Goal: Task Accomplishment & Management: Manage account settings

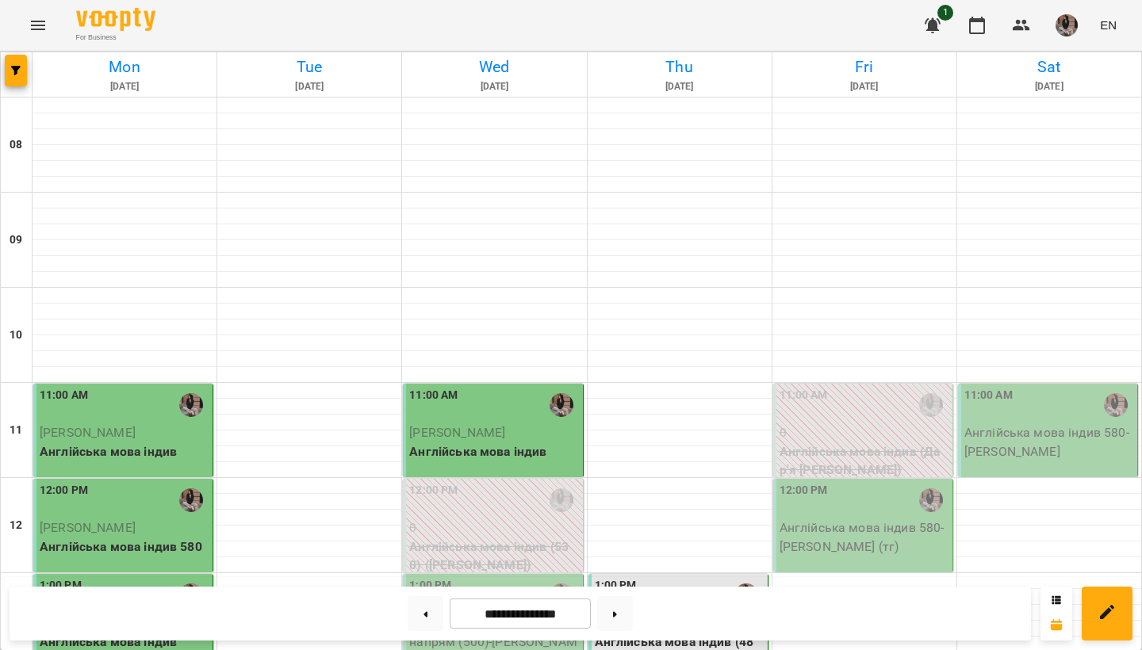
scroll to position [373, 0]
click at [876, 519] on p "Англійська мова індив 580 - [PERSON_NAME] (тг)" at bounding box center [865, 537] width 170 height 37
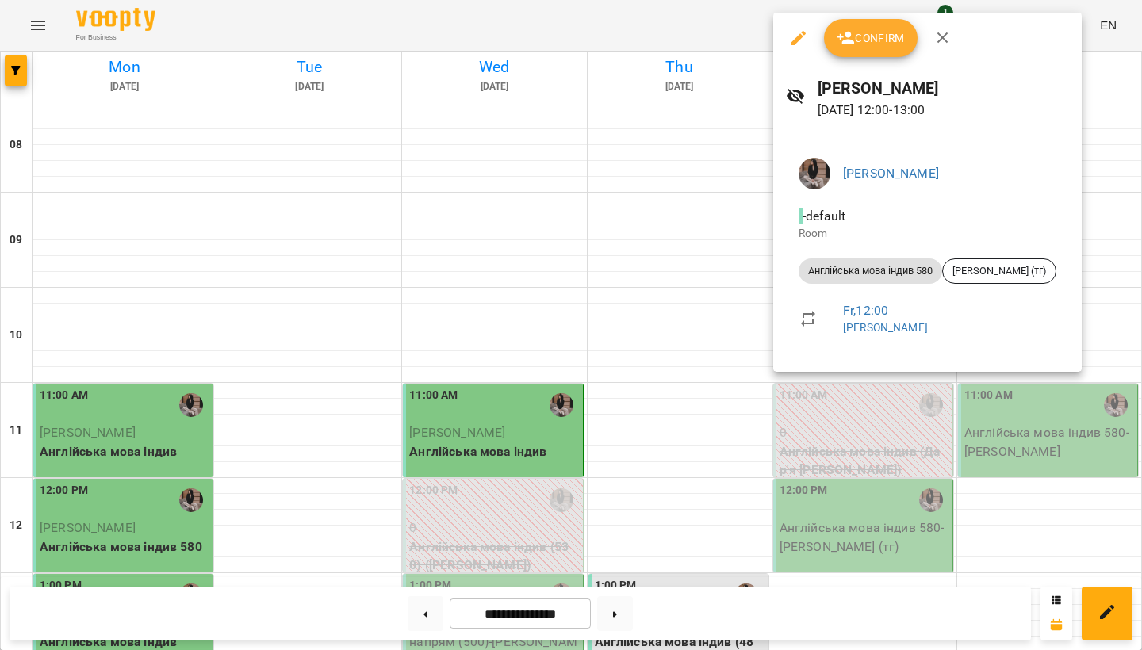
click at [845, 43] on icon "button" at bounding box center [845, 38] width 17 height 13
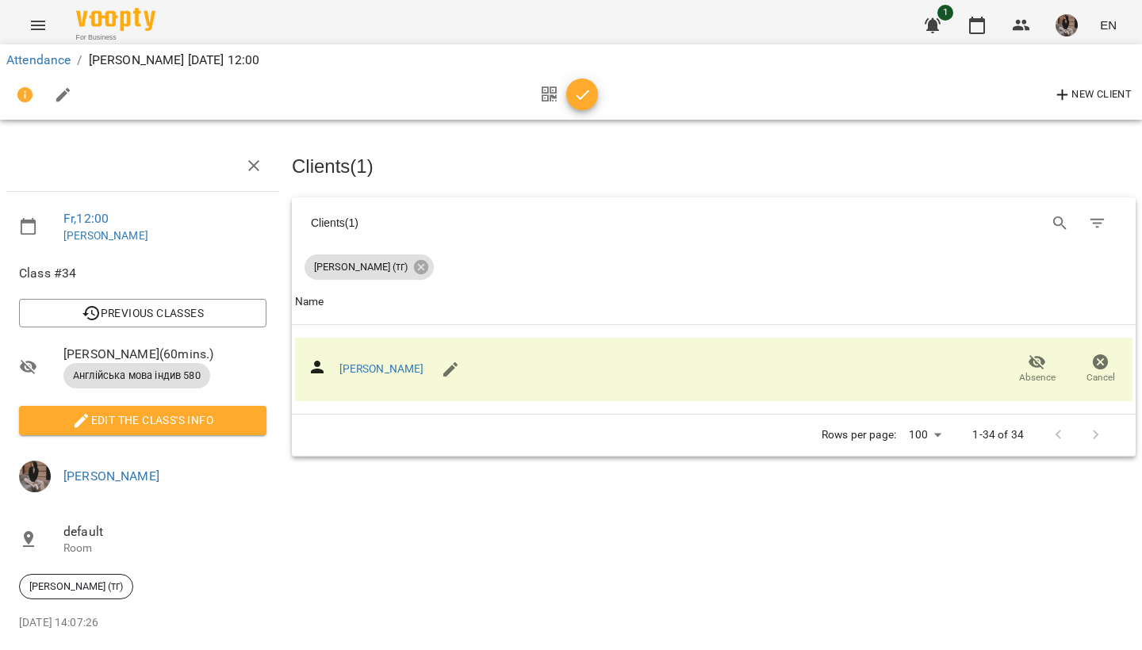
click at [599, 94] on div "New Client" at bounding box center [570, 95] width 1129 height 38
click at [589, 94] on icon "button" at bounding box center [582, 95] width 19 height 19
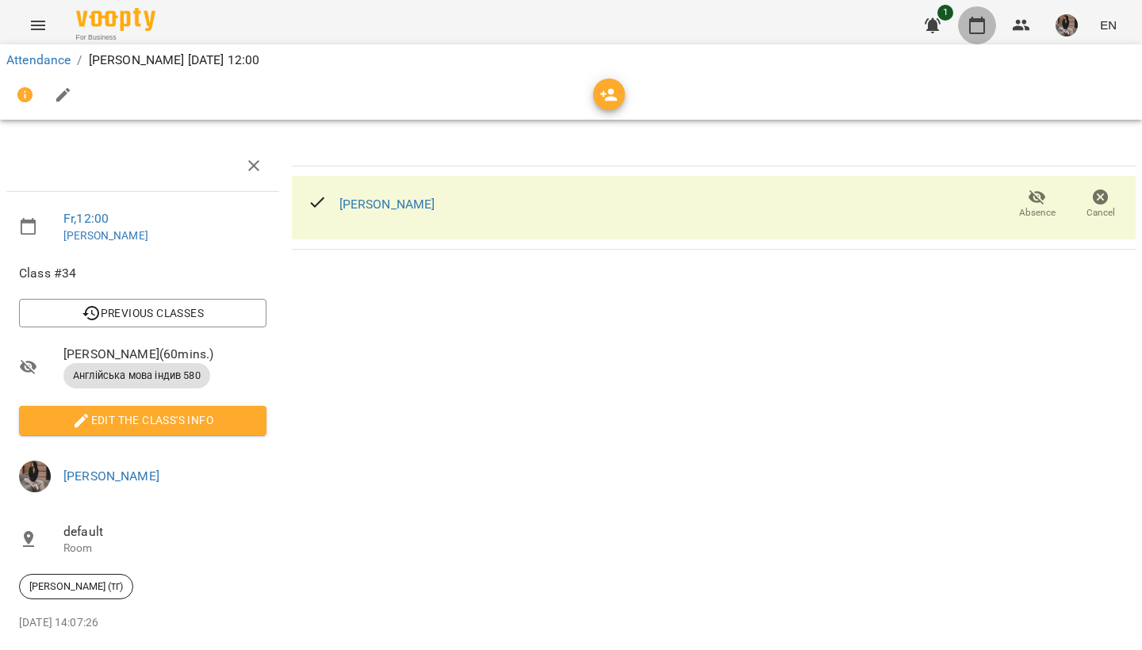
click at [970, 33] on icon "button" at bounding box center [977, 25] width 19 height 19
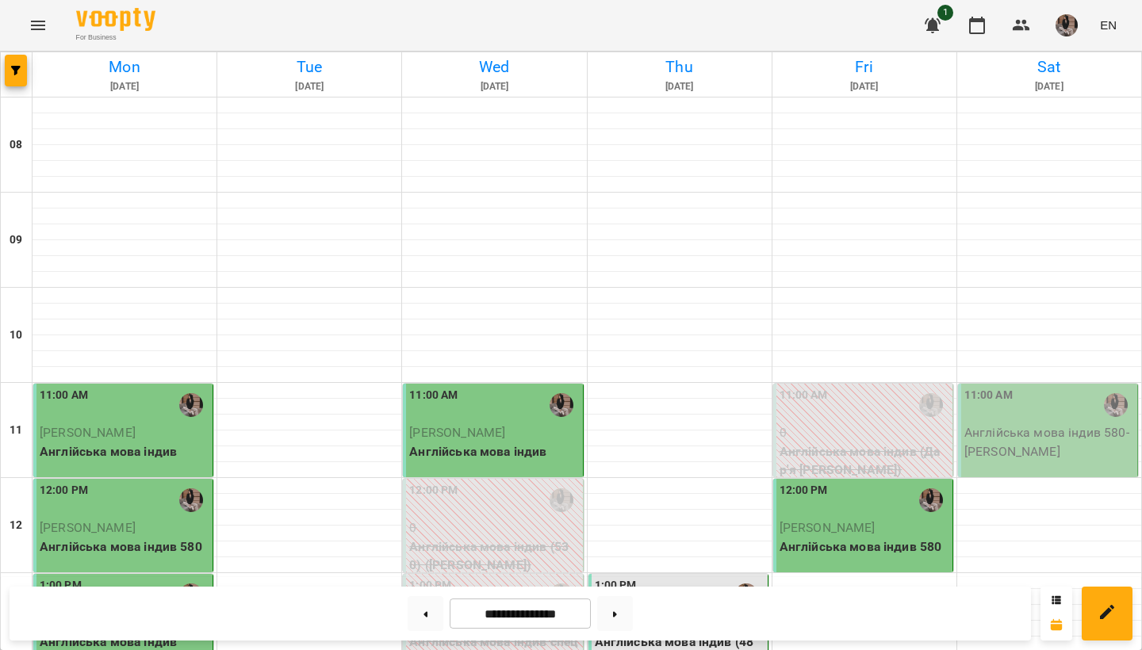
scroll to position [461, 0]
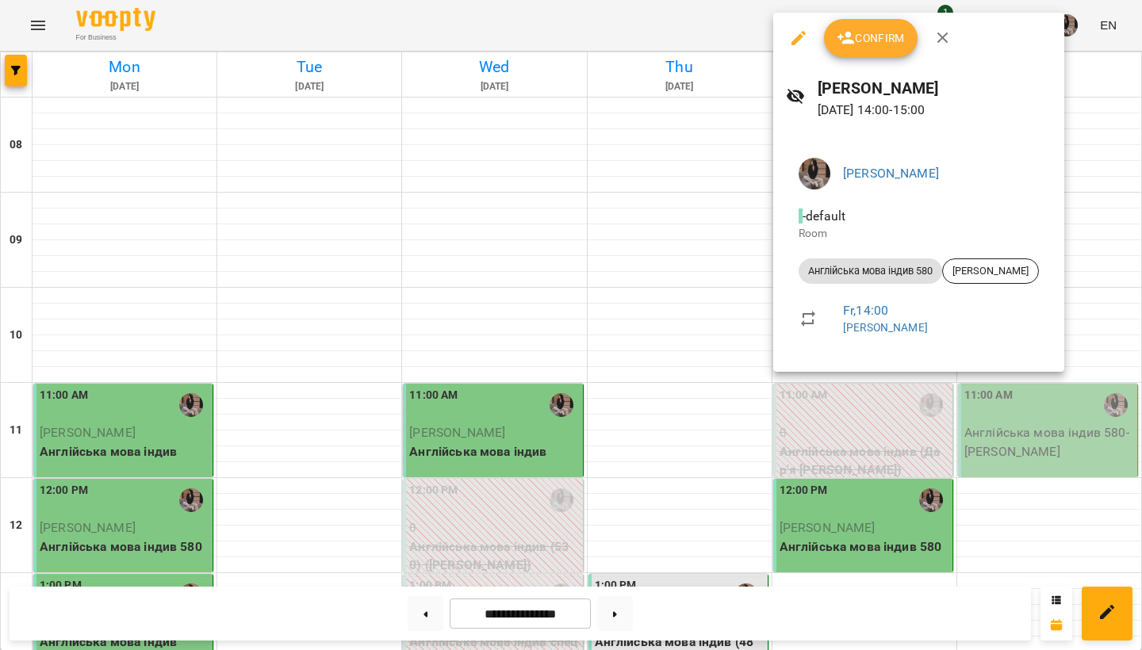
click at [854, 48] on button "Confirm" at bounding box center [871, 38] width 94 height 38
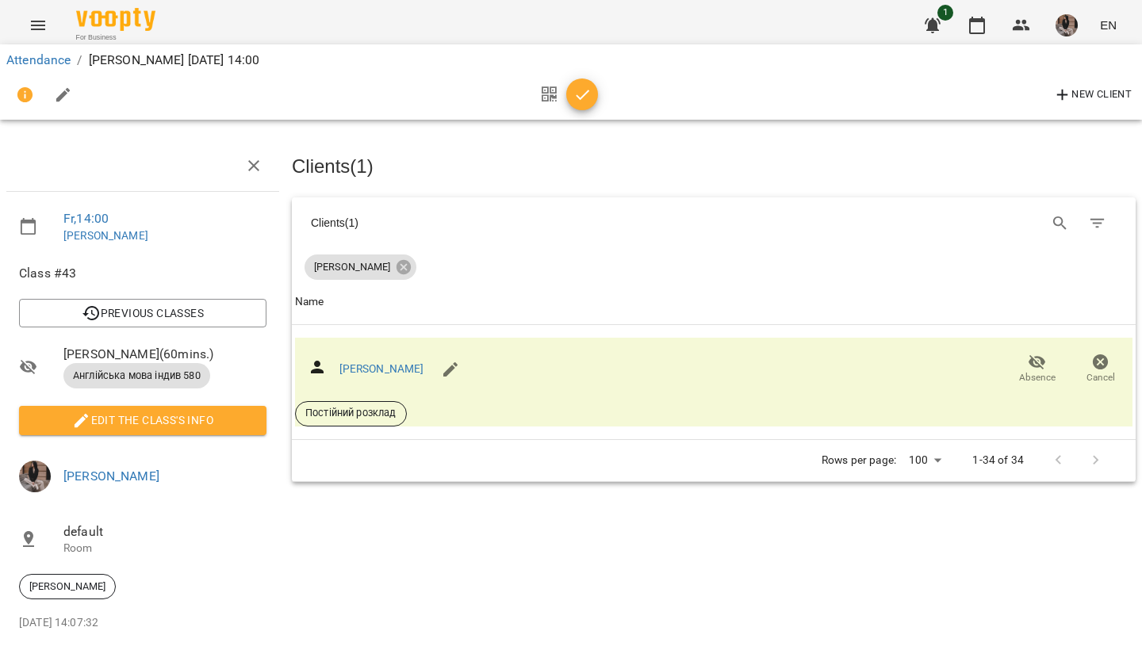
click at [573, 102] on icon "button" at bounding box center [582, 95] width 19 height 19
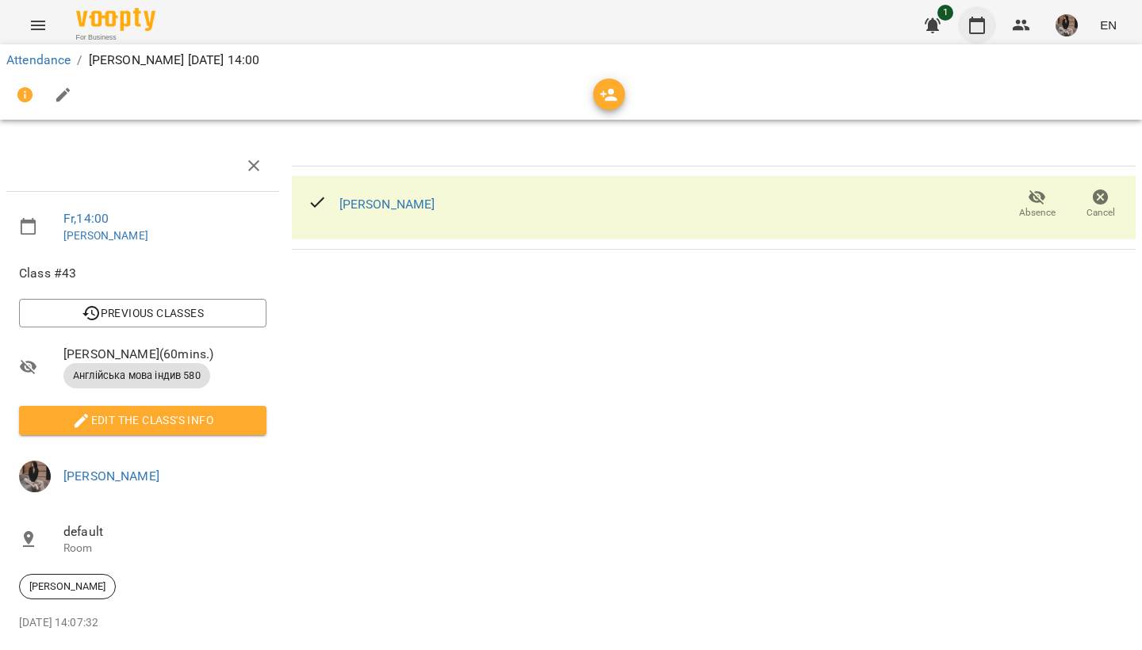
click at [994, 32] on button "button" at bounding box center [977, 25] width 38 height 38
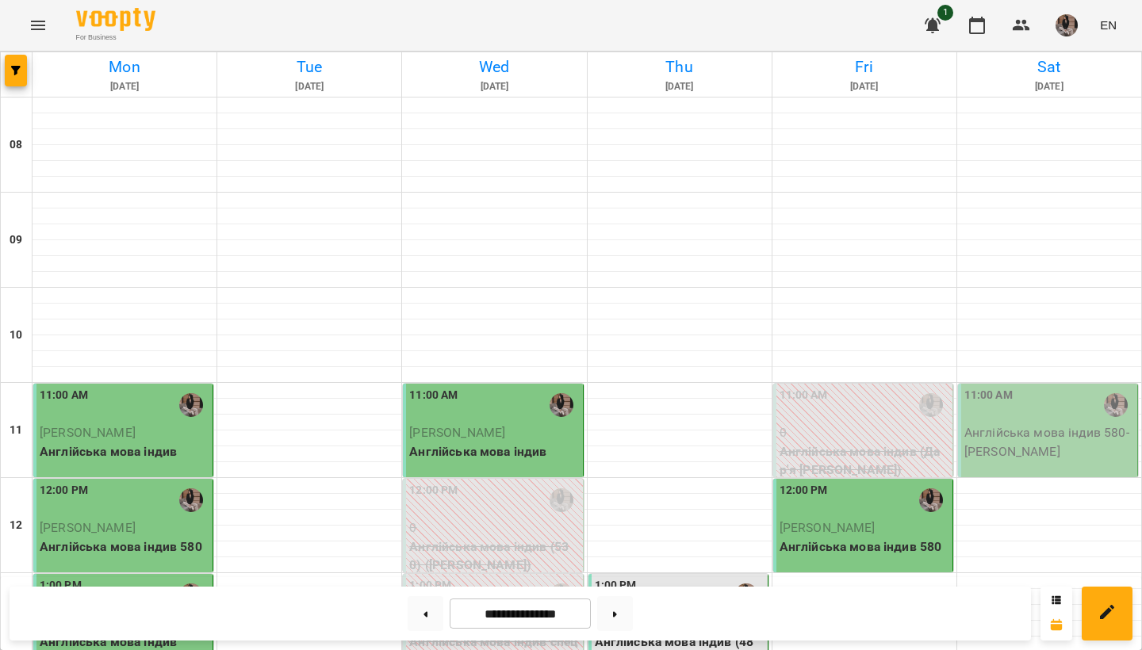
scroll to position [298, 0]
